Goal: Task Accomplishment & Management: Use online tool/utility

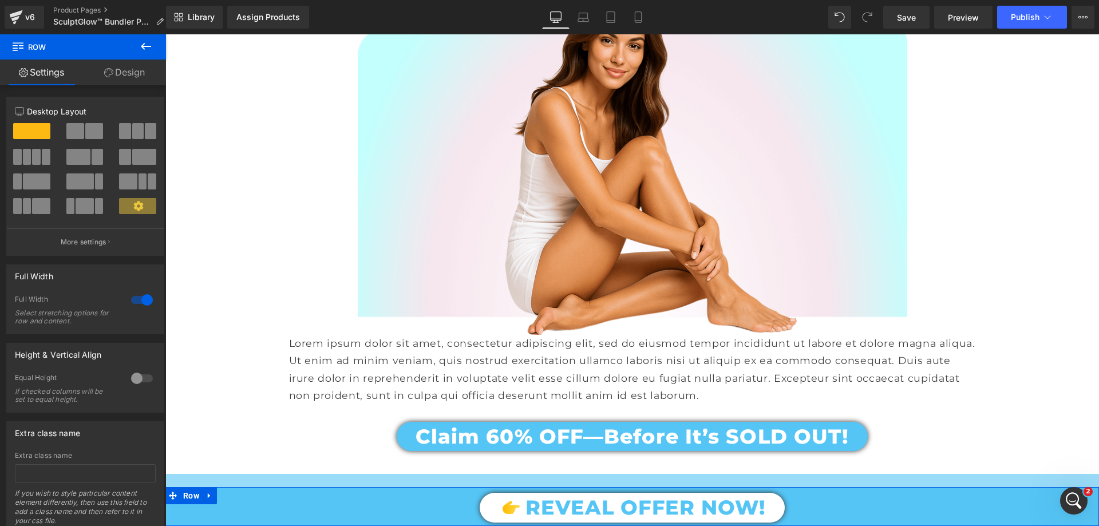
scroll to position [2061, 0]
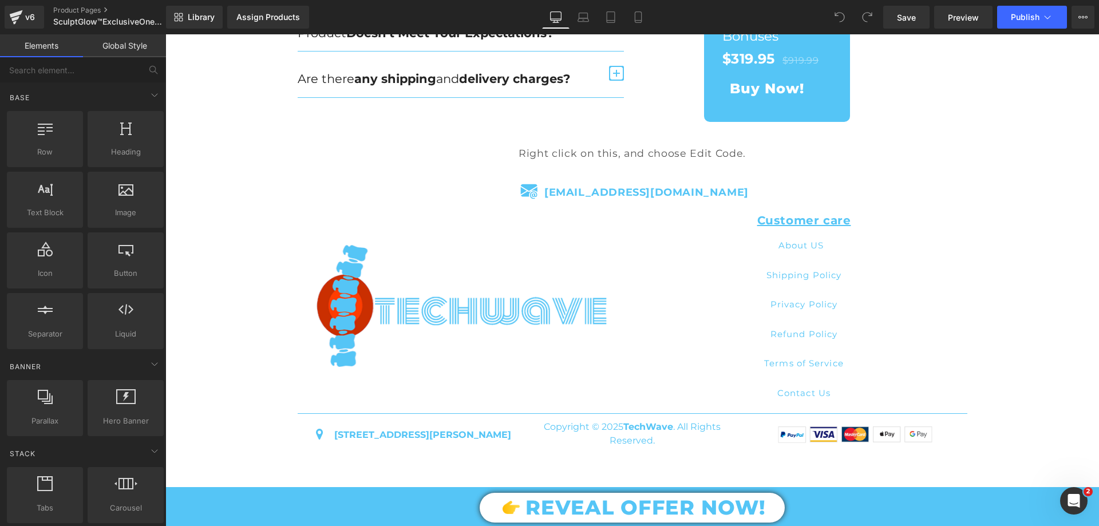
scroll to position [9663, 0]
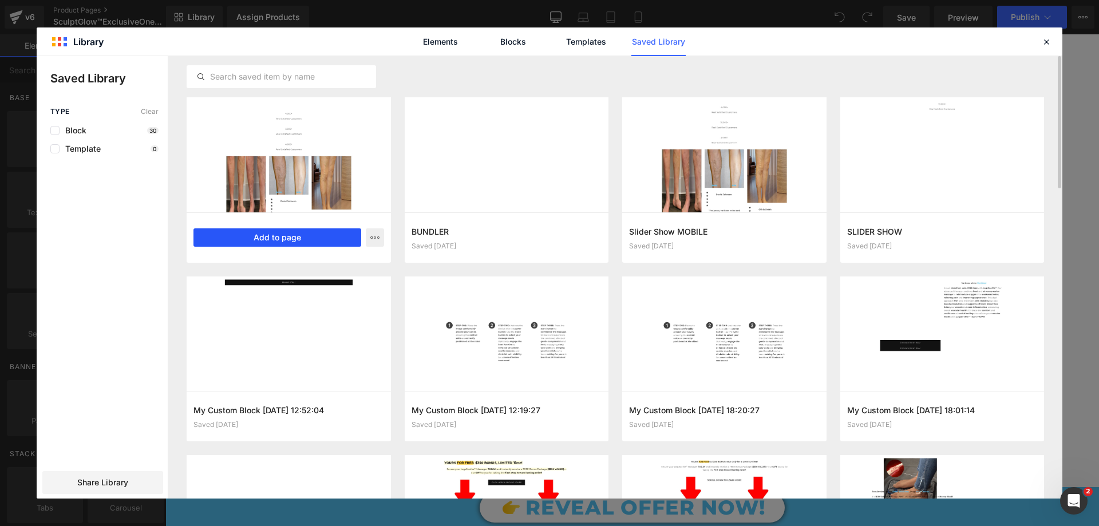
click at [323, 239] on button "Add to page" at bounding box center [277, 237] width 168 height 18
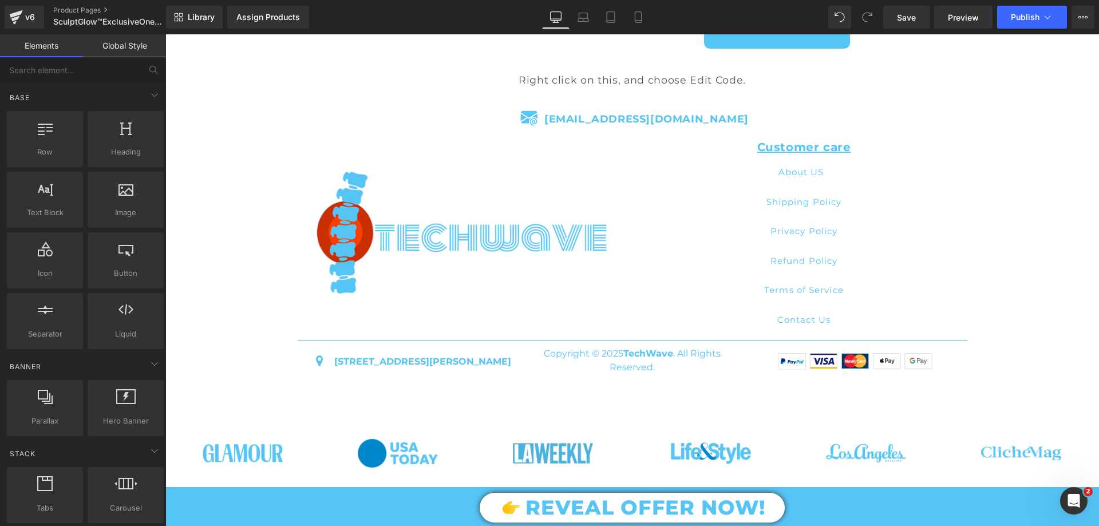
scroll to position [9832, 0]
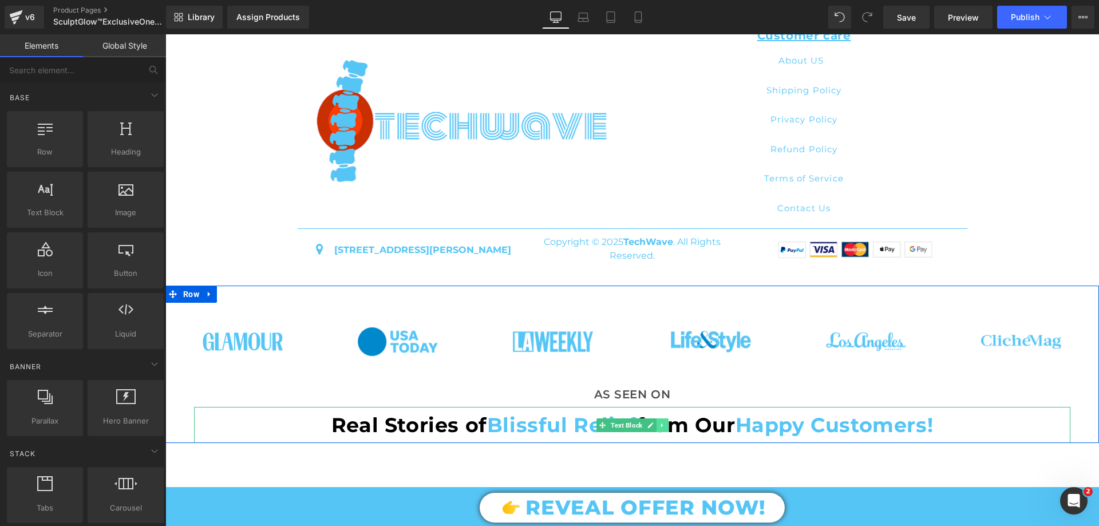
click at [659, 422] on icon at bounding box center [662, 425] width 6 height 7
click at [662, 418] on link at bounding box center [668, 425] width 12 height 14
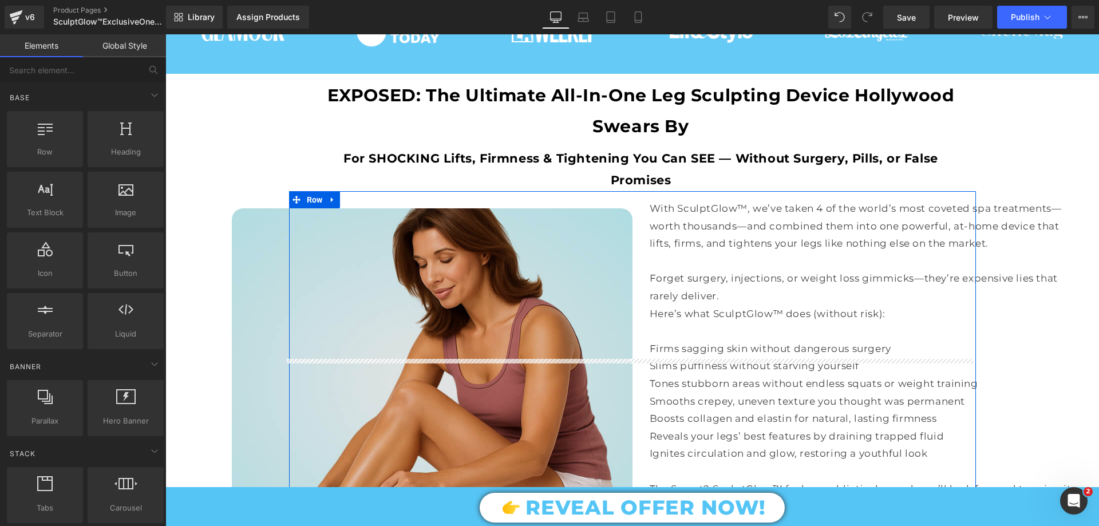
scroll to position [487, 0]
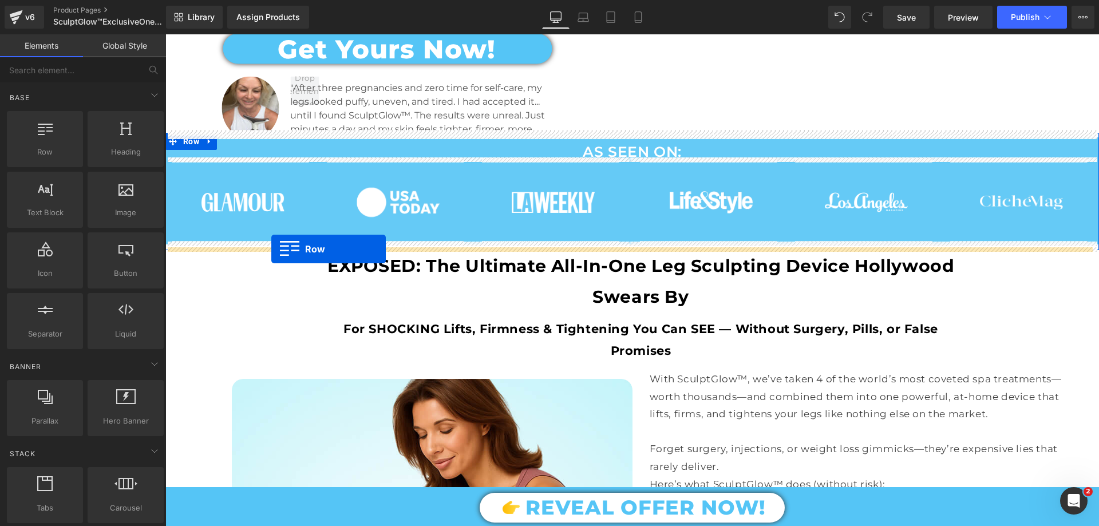
drag, startPoint x: 172, startPoint y: 249, endPoint x: 271, endPoint y: 249, distance: 99.0
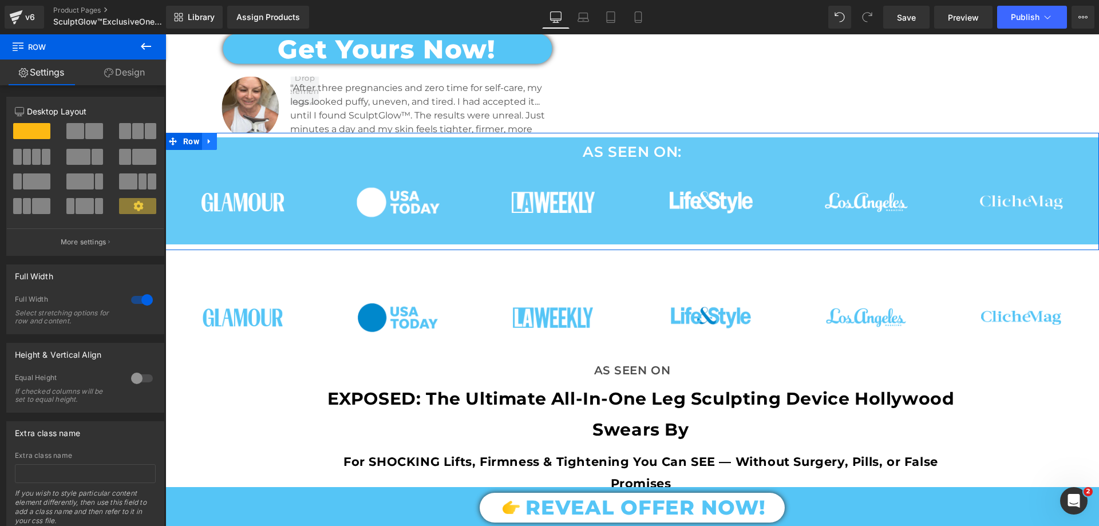
click at [208, 137] on icon at bounding box center [209, 141] width 8 height 9
click at [235, 140] on icon at bounding box center [239, 141] width 8 height 8
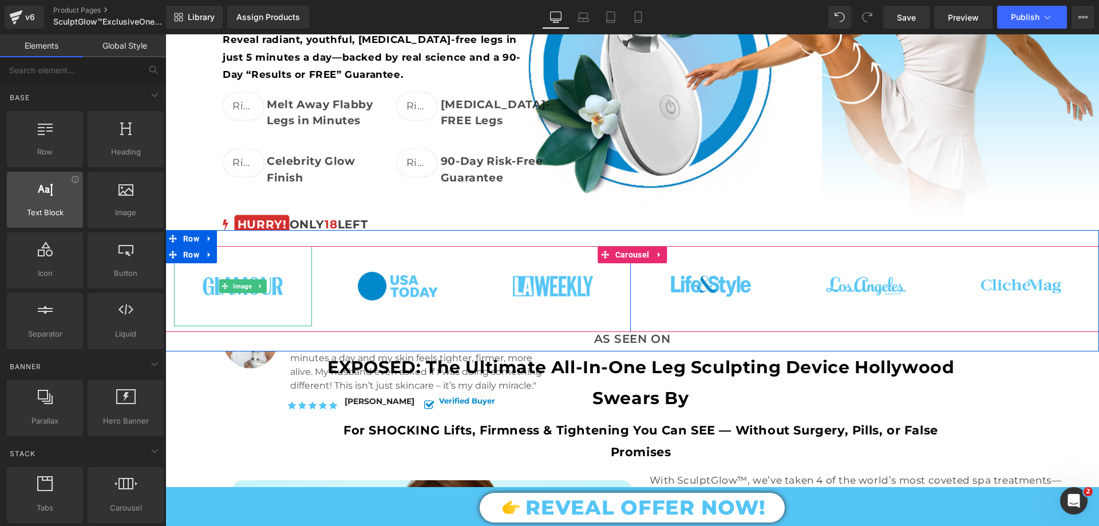
scroll to position [315, 0]
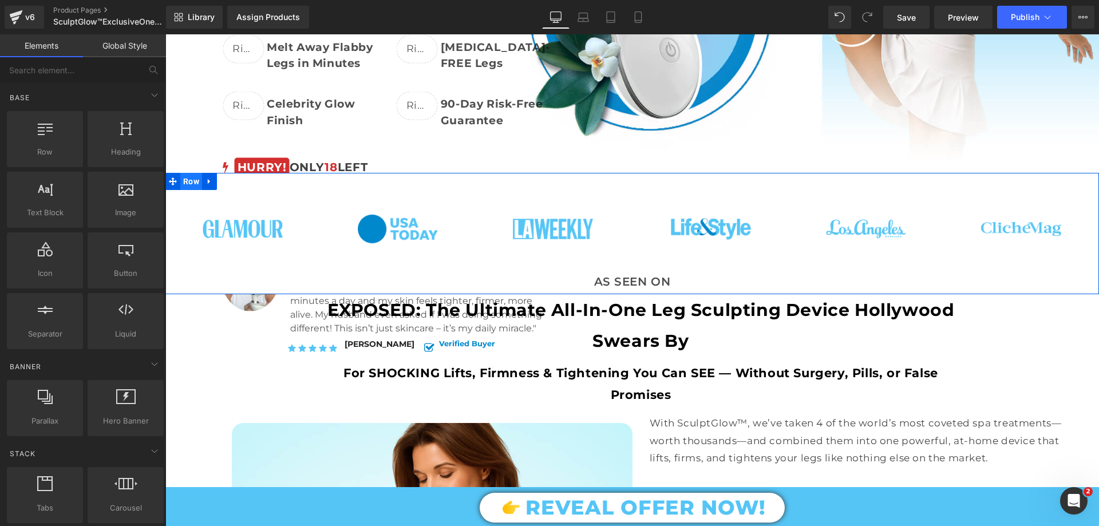
click at [194, 177] on span "Row" at bounding box center [191, 181] width 22 height 17
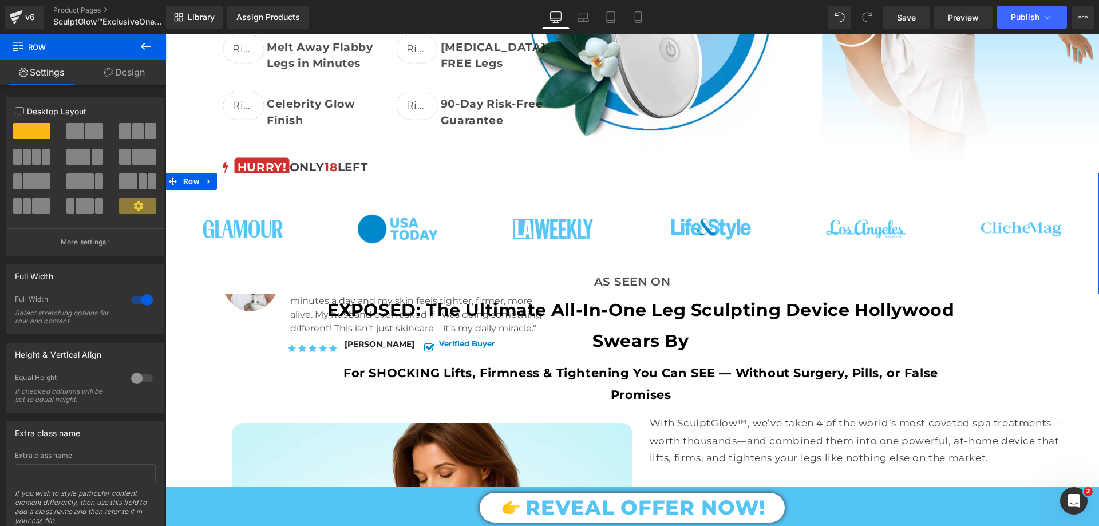
click at [136, 69] on link "Design" at bounding box center [124, 73] width 83 height 26
click at [0, 0] on div "Spacing" at bounding box center [0, 0] width 0 height 0
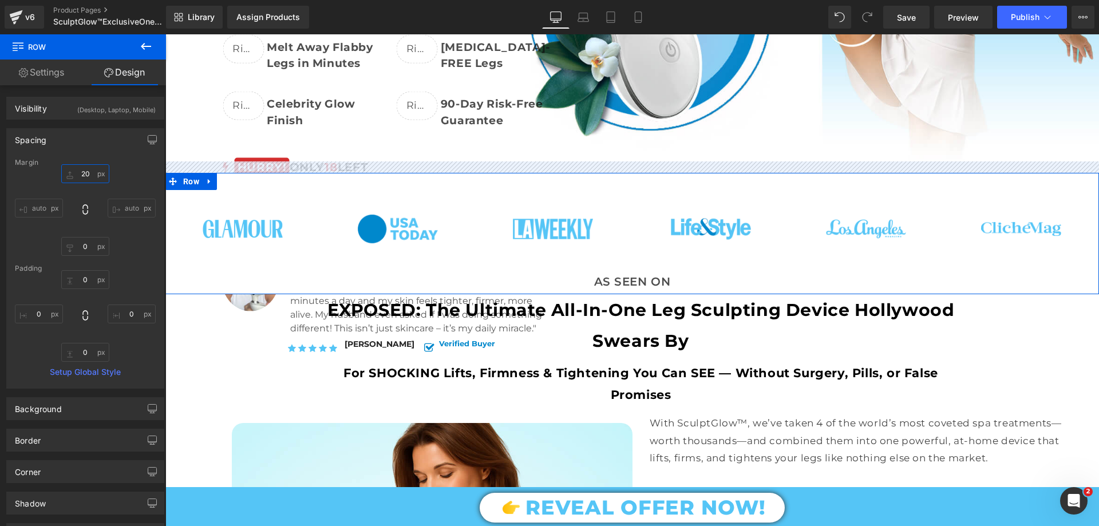
click at [88, 171] on input "20" at bounding box center [85, 173] width 48 height 19
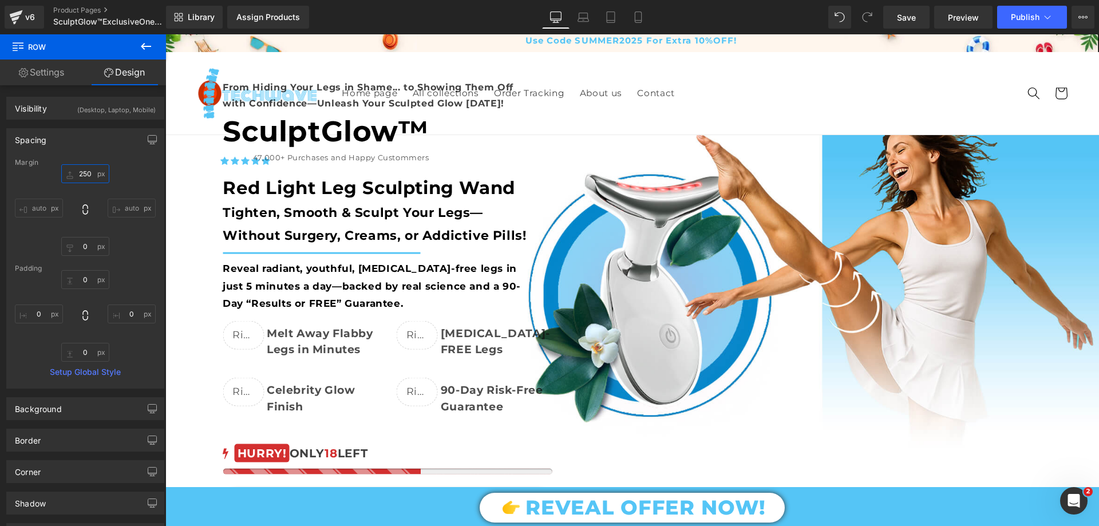
scroll to position [0, 0]
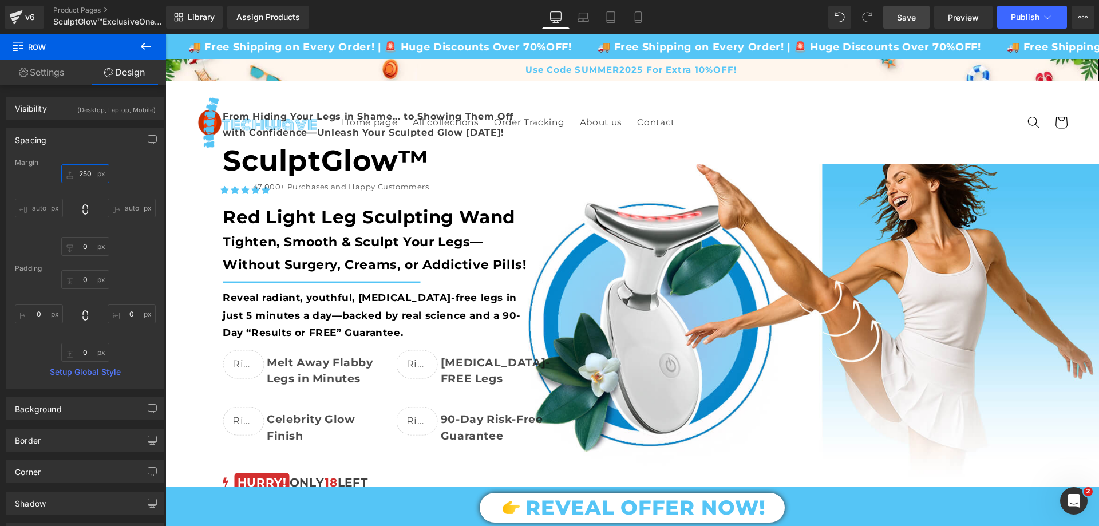
type input "250"
drag, startPoint x: 908, startPoint y: 10, endPoint x: 218, endPoint y: 54, distance: 692.3
click at [908, 10] on link "Save" at bounding box center [906, 17] width 46 height 23
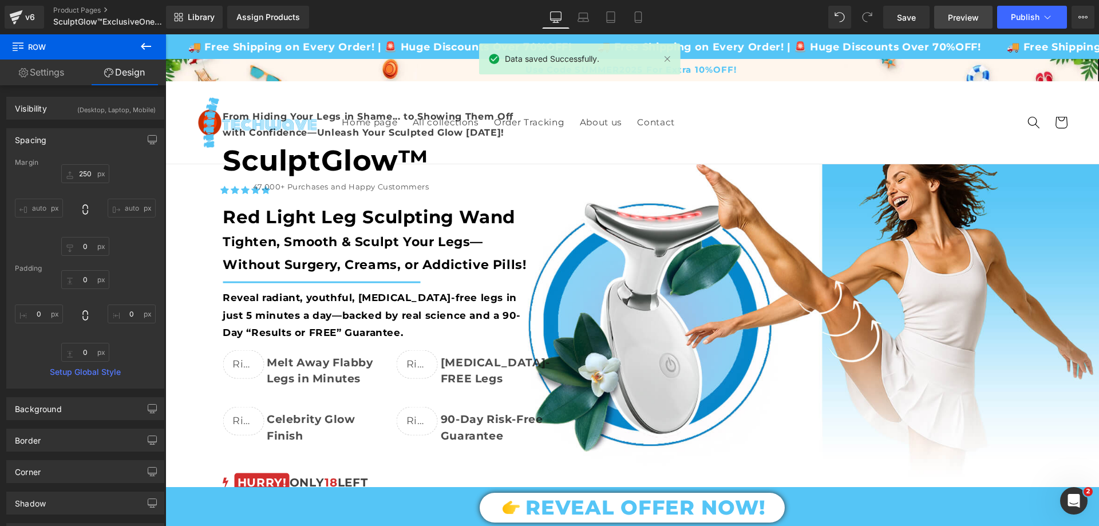
click at [978, 18] on span "Preview" at bounding box center [963, 17] width 31 height 12
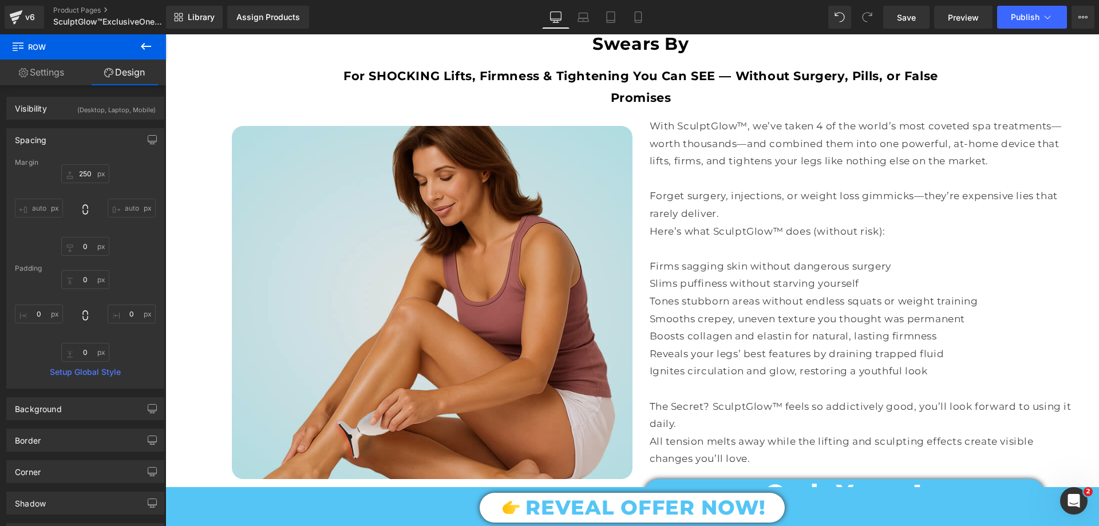
scroll to position [458, 0]
